Goal: Check status: Check status

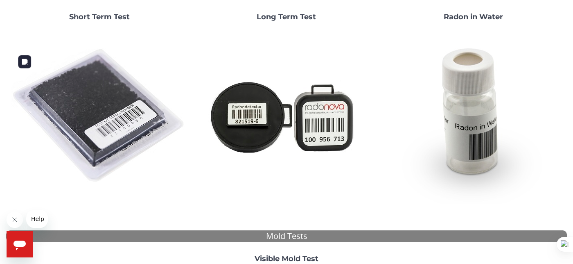
scroll to position [123, 0]
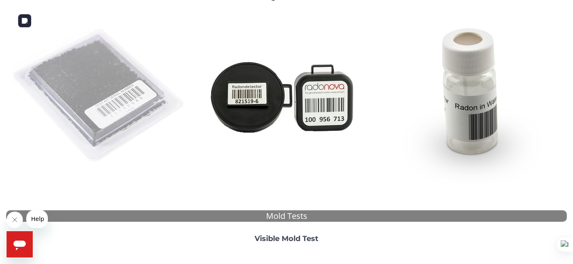
click at [114, 113] on img at bounding box center [99, 96] width 176 height 176
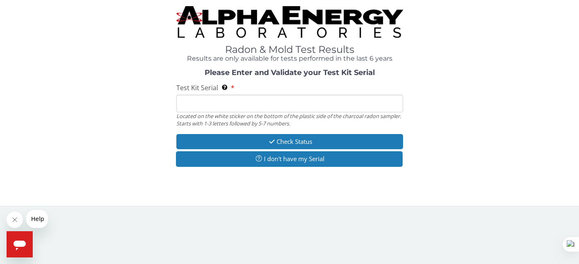
click at [217, 105] on input "Test Kit Serial Located on the white sticker on the bottom of the plastic side …" at bounding box center [289, 104] width 227 height 18
type input "AA583612"
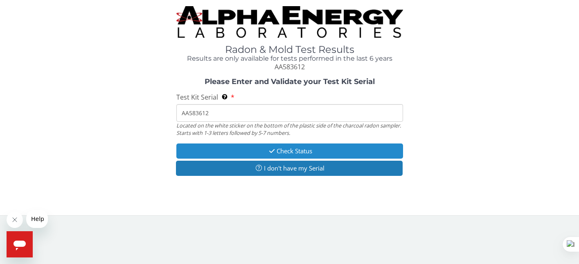
click at [272, 151] on icon "button" at bounding box center [271, 151] width 9 height 6
